Goal: Task Accomplishment & Management: Manage account settings

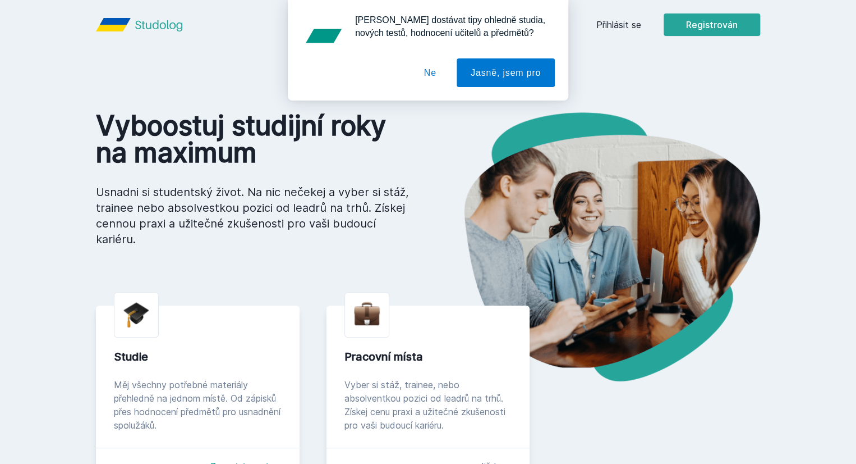
click at [696, 23] on div "[PERSON_NAME] dostávat tipy ohledně studia, nových testů, hodnocení učitelů a p…" at bounding box center [428, 50] width 856 height 100
click at [684, 24] on div "[PERSON_NAME] dostávat tipy ohledně studia, nových testů, hodnocení učitelů a p…" at bounding box center [428, 50] width 856 height 100
click at [489, 73] on font "Jasně, jsem pro" at bounding box center [506, 73] width 70 height 10
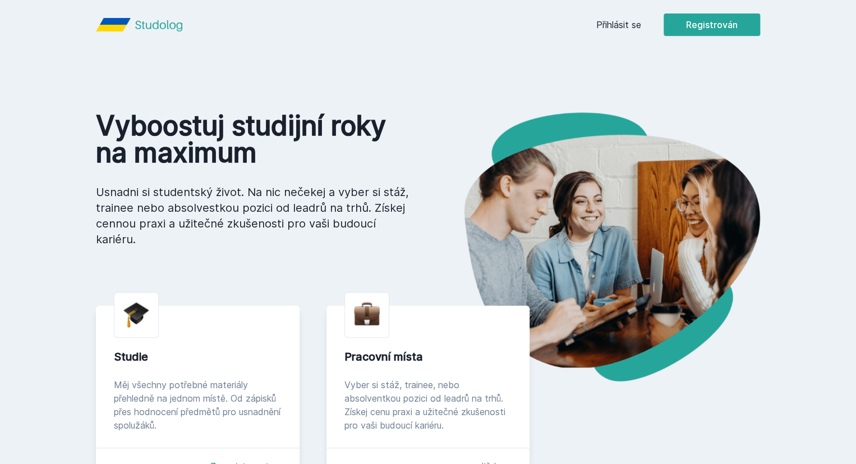
click at [641, 25] on font "Přihlásit se" at bounding box center [619, 24] width 45 height 11
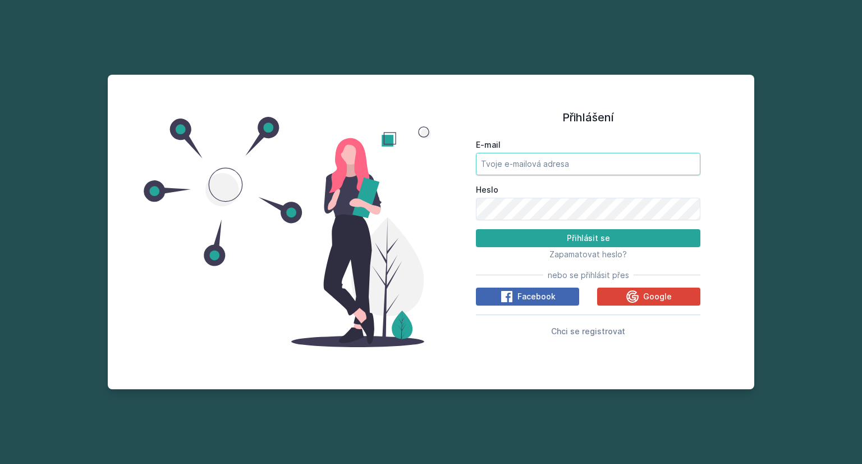
click at [586, 172] on input "E-mail" at bounding box center [588, 164] width 224 height 22
type input "[EMAIL_ADDRESS][DOMAIN_NAME]"
click at [476, 229] on button "Přihlásit se" at bounding box center [588, 238] width 224 height 18
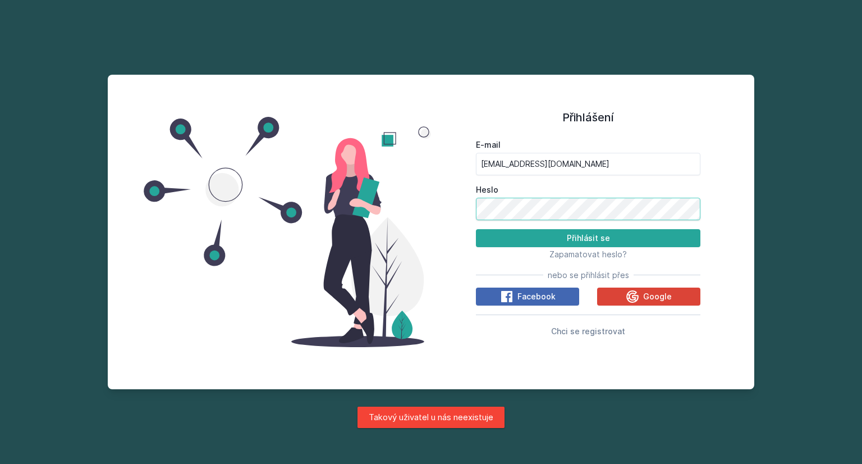
click at [476, 229] on button "Přihlásit se" at bounding box center [588, 238] width 224 height 18
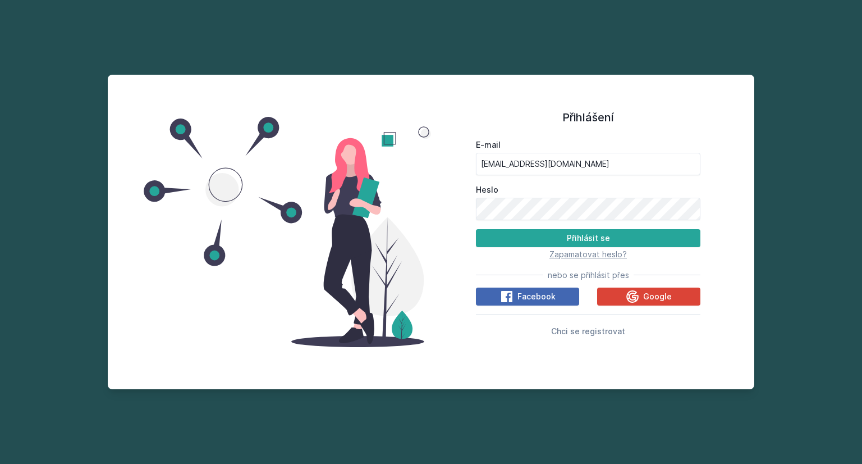
click at [555, 254] on font "Zapamatovat heslo?" at bounding box center [587, 254] width 77 height 10
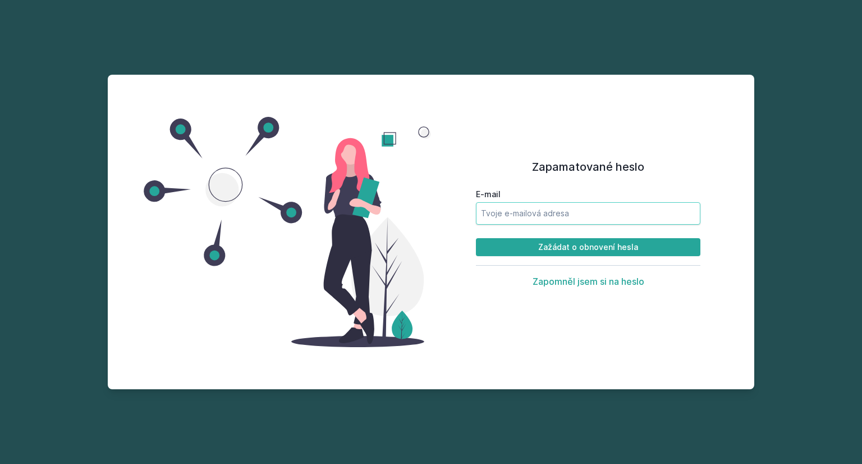
click at [565, 205] on input "E-mail" at bounding box center [588, 213] width 224 height 22
type input "[EMAIL_ADDRESS][DOMAIN_NAME]"
click at [476, 238] on button "Zažádat o obnovení hesla" at bounding box center [588, 247] width 224 height 18
